Goal: Navigation & Orientation: Find specific page/section

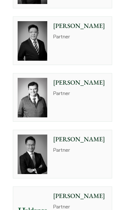
scroll to position [352, 0]
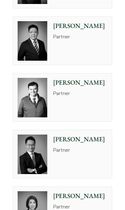
click at [71, 87] on p "Patrick Rattigan" at bounding box center [80, 83] width 54 height 10
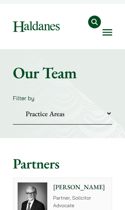
scroll to position [0, 0]
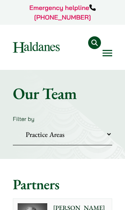
click at [107, 52] on button "Open menu" at bounding box center [107, 53] width 10 height 6
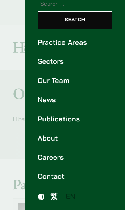
scroll to position [49, 0]
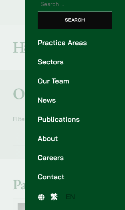
click at [53, 161] on link "Careers" at bounding box center [75, 157] width 74 height 11
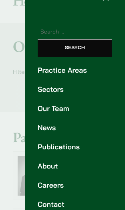
scroll to position [22, 0]
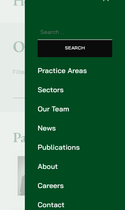
click at [55, 202] on link "Contact" at bounding box center [75, 205] width 74 height 11
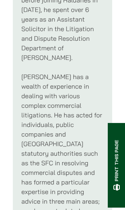
scroll to position [731, 0]
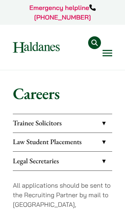
click at [98, 123] on link "Trainee Solicitors" at bounding box center [62, 123] width 99 height 18
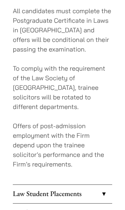
scroll to position [333, 0]
